Goal: Transaction & Acquisition: Purchase product/service

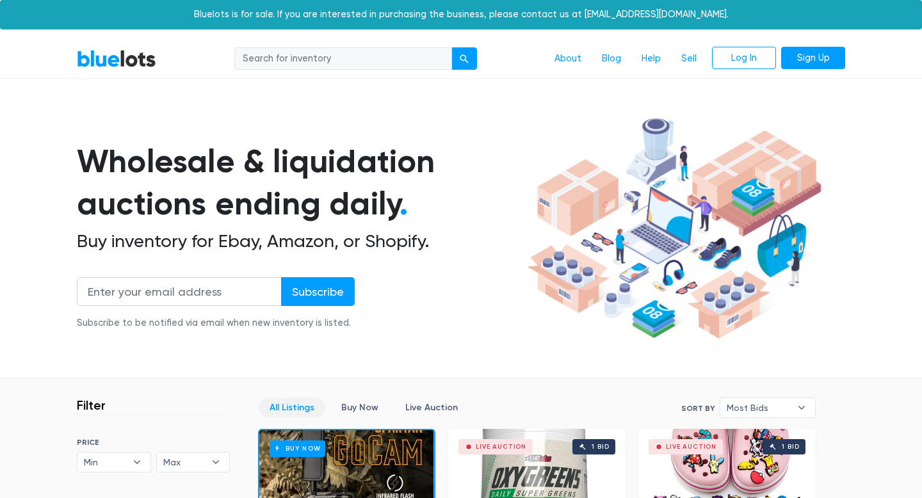
click at [314, 56] on input "search" at bounding box center [343, 58] width 218 height 23
type input "kitchen appliance"
click at [452, 47] on button "submit" at bounding box center [465, 58] width 26 height 23
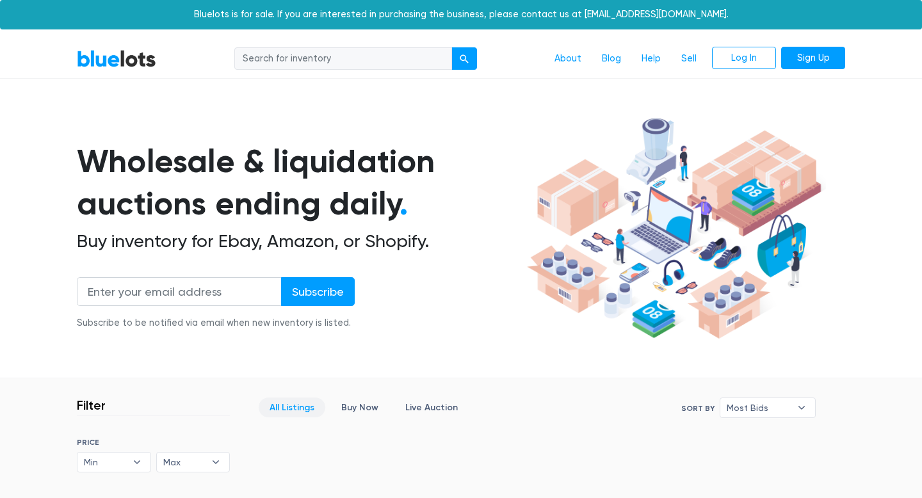
drag, startPoint x: 375, startPoint y: 54, endPoint x: 241, endPoint y: 56, distance: 134.5
click at [241, 56] on input "search" at bounding box center [343, 58] width 218 height 23
type input "refridgerator"
click at [452, 47] on button "submit" at bounding box center [465, 58] width 26 height 23
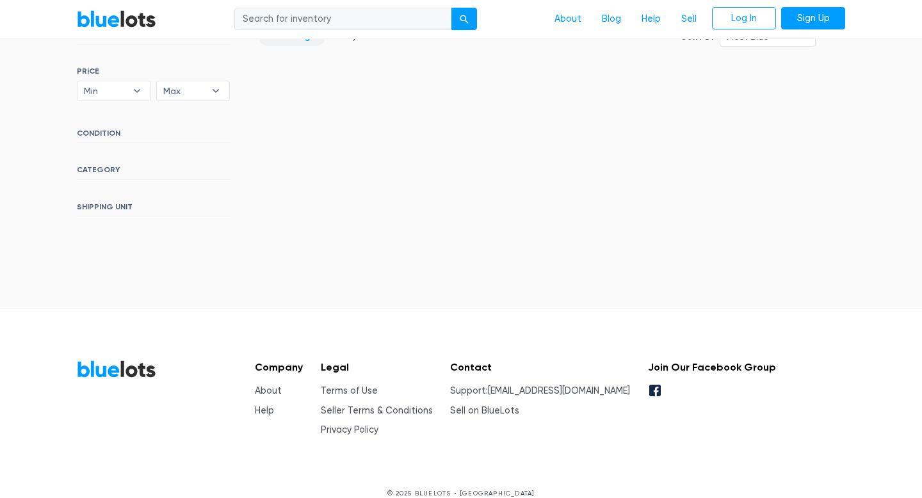
scroll to position [391, 0]
